Goal: Transaction & Acquisition: Download file/media

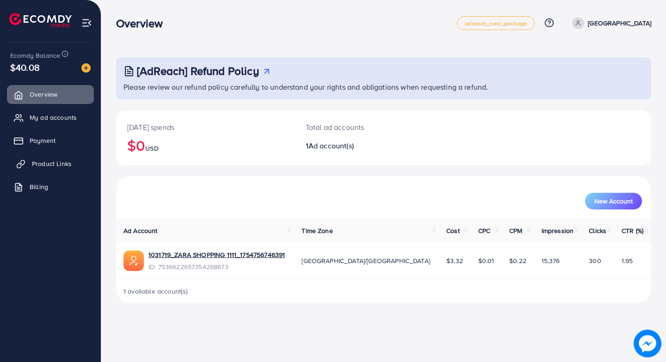
click at [50, 164] on span "Product Links" at bounding box center [52, 163] width 40 height 9
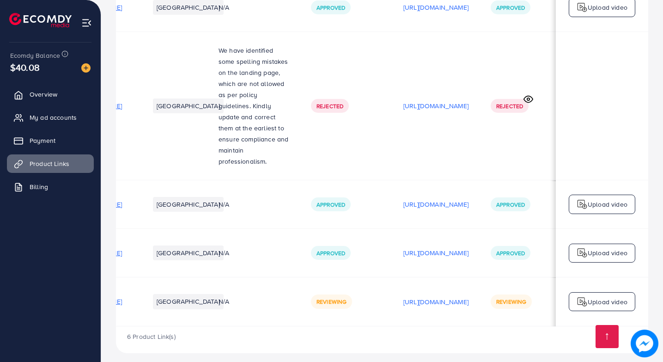
scroll to position [0, 200]
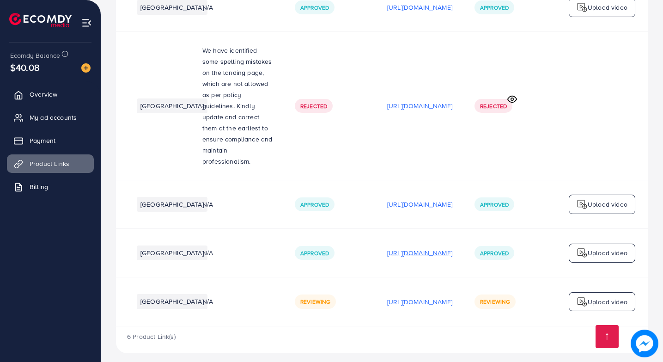
drag, startPoint x: 401, startPoint y: 237, endPoint x: 400, endPoint y: 247, distance: 9.8
click at [400, 247] on td "[URL][DOMAIN_NAME]" at bounding box center [419, 253] width 87 height 49
click at [400, 247] on p "[URL][DOMAIN_NAME]" at bounding box center [419, 252] width 65 height 11
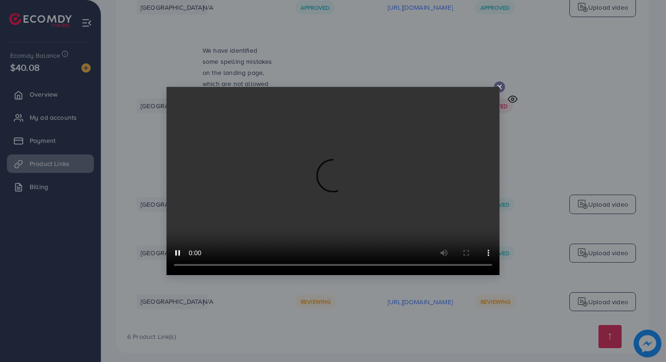
click at [498, 87] on video at bounding box center [332, 181] width 333 height 188
click at [498, 85] on icon at bounding box center [499, 86] width 7 height 7
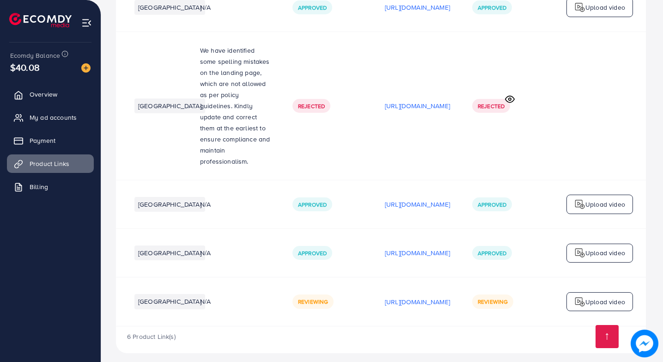
scroll to position [0, 197]
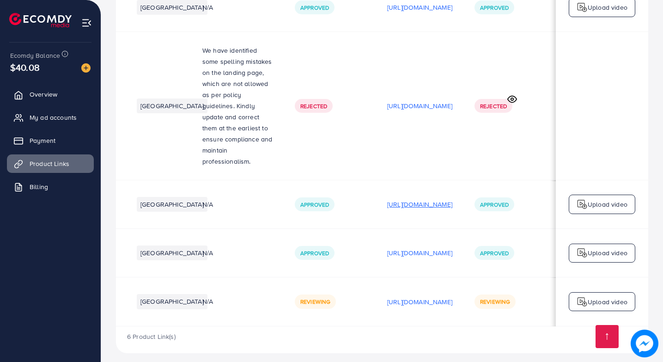
click at [415, 199] on p "[URL][DOMAIN_NAME]" at bounding box center [419, 204] width 65 height 11
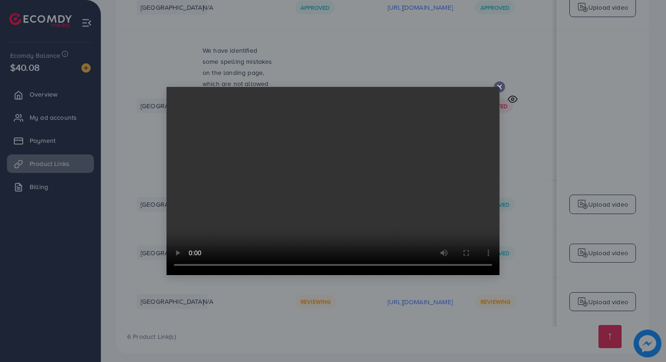
click at [500, 86] on icon at bounding box center [499, 86] width 7 height 7
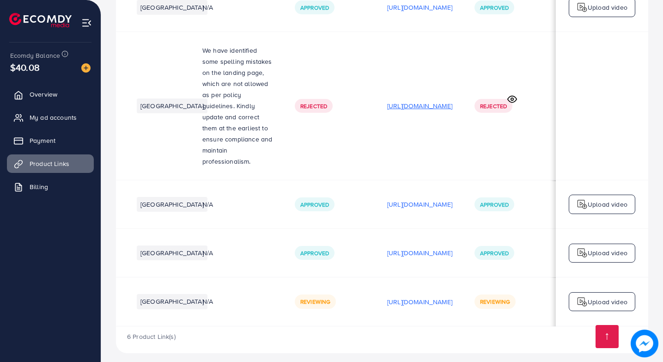
click at [431, 102] on p "[URL][DOMAIN_NAME]" at bounding box center [419, 105] width 65 height 11
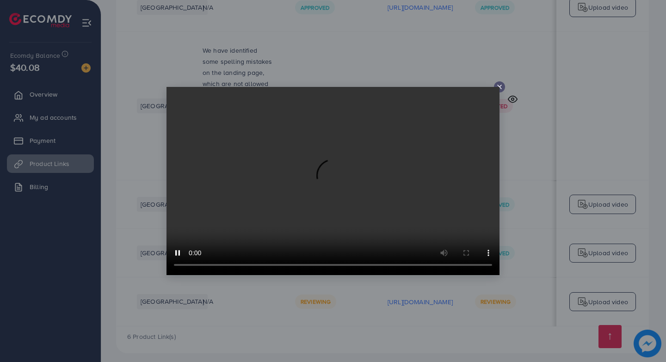
click at [498, 86] on icon at bounding box center [499, 86] width 7 height 7
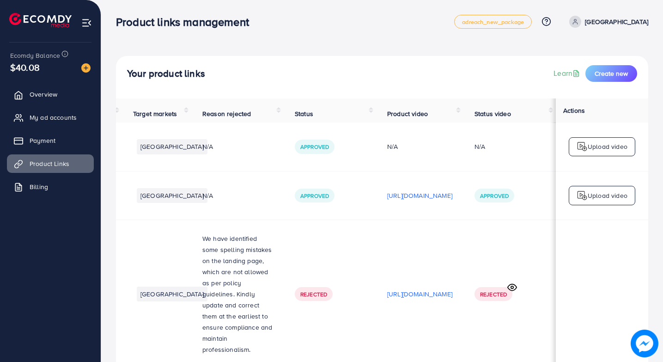
scroll to position [0, 0]
